Goal: Information Seeking & Learning: Learn about a topic

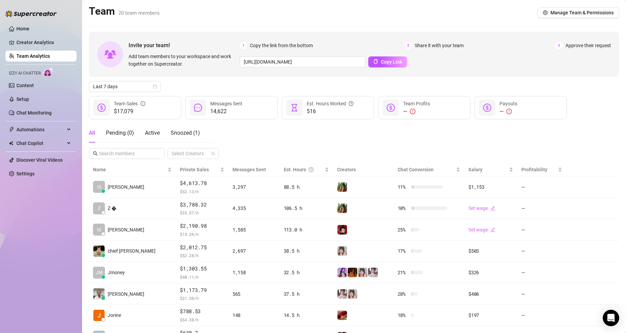
click at [27, 57] on link "Team Analytics" at bounding box center [32, 55] width 33 height 5
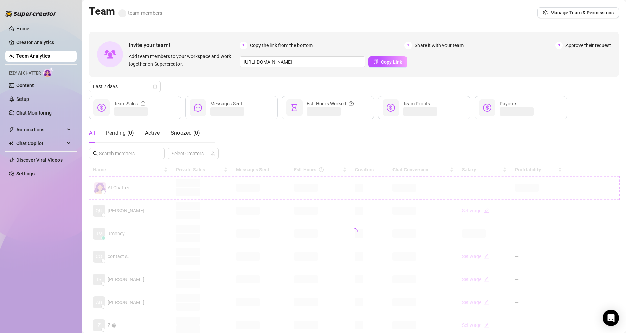
click at [189, 11] on div "Team team members Manage Team & Permissions" at bounding box center [354, 13] width 530 height 16
click at [46, 260] on div "Home Creator Analytics Team Analytics Izzy AI Chatter Content Setup Chat Monito…" at bounding box center [40, 163] width 71 height 327
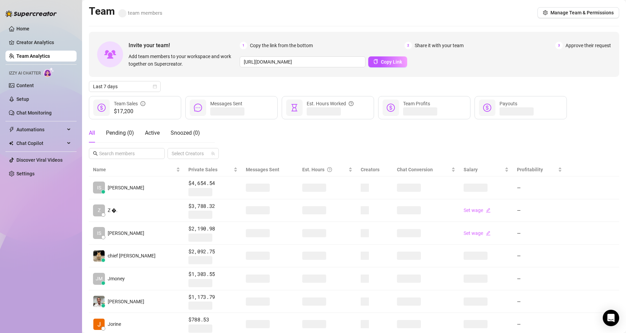
click at [275, 6] on div "Team team members Manage Team & Permissions" at bounding box center [354, 13] width 530 height 16
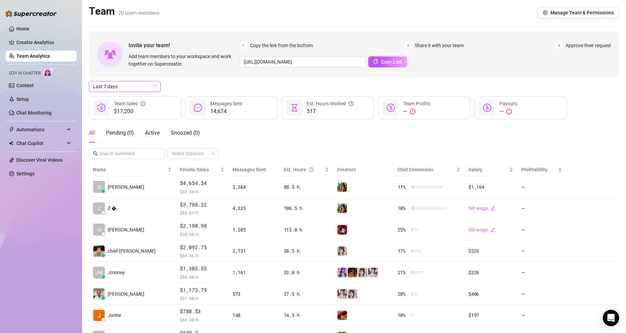
click at [139, 89] on span "Last 7 days" at bounding box center [125, 86] width 64 height 10
click at [125, 146] on div "Custom date" at bounding box center [124, 144] width 61 height 8
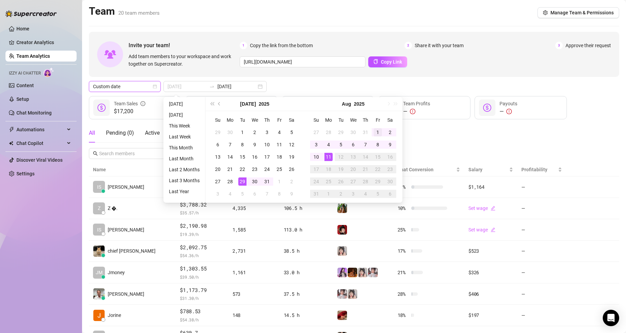
type input "2025-08-01"
click at [379, 132] on div "1" at bounding box center [377, 132] width 8 height 8
type input "2025-08-11"
click at [325, 155] on div "11" at bounding box center [328, 157] width 8 height 8
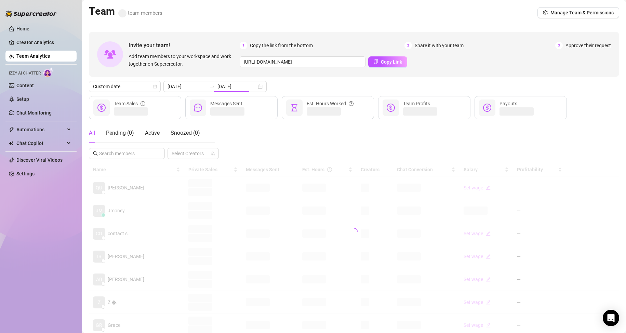
click at [441, 139] on div "All Pending ( 0 ) Active Snoozed ( 0 ) Select Creators" at bounding box center [354, 141] width 530 height 36
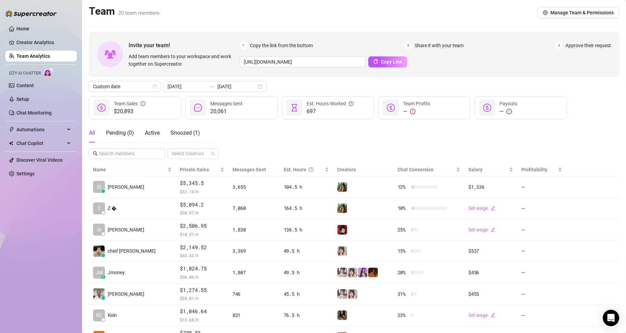
click at [50, 56] on link "Team Analytics" at bounding box center [32, 55] width 33 height 5
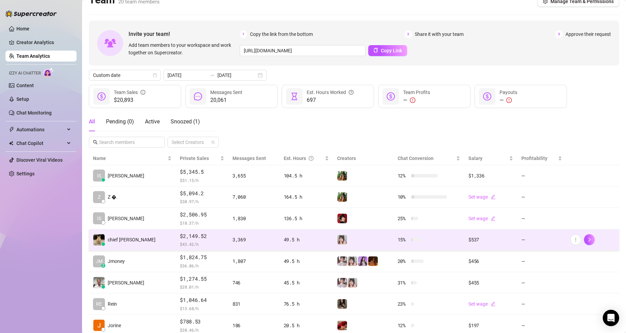
scroll to position [34, 0]
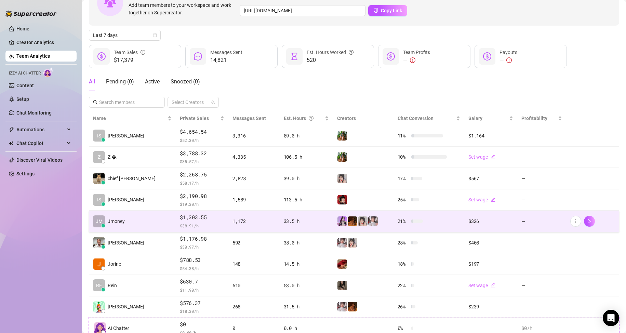
scroll to position [68, 0]
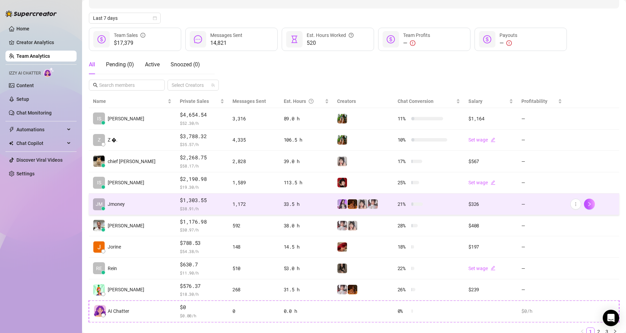
click at [133, 207] on td "JM Jmoney" at bounding box center [132, 204] width 87 height 22
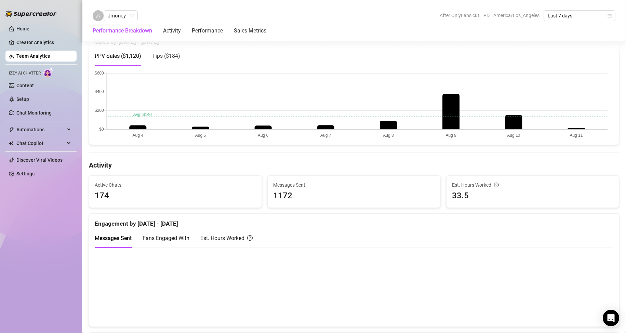
scroll to position [171, 0]
